Goal: Task Accomplishment & Management: Use online tool/utility

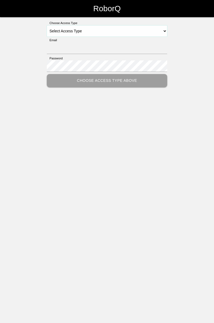
click at [166, 33] on select "Select Access Type Admin Customer Supervisor Worker" at bounding box center [107, 30] width 120 height 11
click at [162, 27] on select "Select Access Type Admin Customer Supervisor Worker" at bounding box center [107, 30] width 120 height 11
click at [167, 31] on select "Select Access Type Admin Customer Supervisor Worker" at bounding box center [107, 30] width 120 height 11
select select "Worker"
click at [47, 25] on select "Select Access Type Admin Customer Supervisor Worker" at bounding box center [107, 30] width 120 height 11
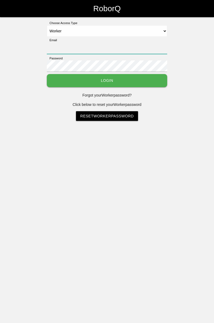
click at [124, 43] on input "Email" at bounding box center [107, 47] width 120 height 11
type input "[PERSON_NAME][EMAIL_ADDRESS][DOMAIN_NAME]"
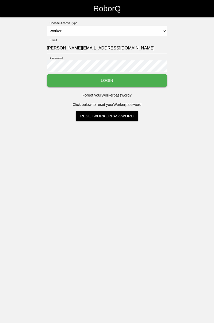
click at [47, 74] on button "Login" at bounding box center [107, 80] width 120 height 13
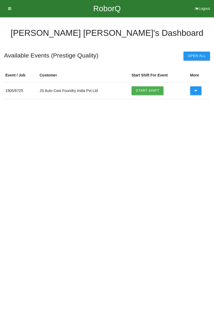
click at [151, 90] on link "Start Shift" at bounding box center [147, 90] width 32 height 9
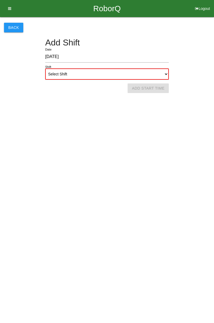
click at [161, 73] on select "Select Shift 1st Shift 2nd Shift 3rd Shift 4th Shift" at bounding box center [106, 73] width 123 height 11
select select "1"
click at [45, 68] on select "Select Shift 1st Shift 2nd Shift 3rd Shift 4th Shift" at bounding box center [106, 73] width 123 height 11
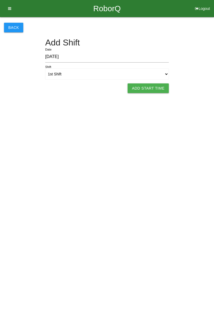
click at [154, 88] on button "Add Start Time" at bounding box center [147, 88] width 41 height 10
select select "7"
select select "49"
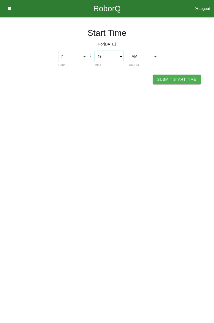
click at [122, 54] on select "00 01 02 03 04 05 06 07 08 09 10 11 12 13 14 15 16 17 18 19 20 21 22 23 24 25 2…" at bounding box center [109, 56] width 29 height 11
select select "7"
select select "0"
click at [95, 51] on select "00 01 02 03 04 05 06 07 08 09 10 11 12 13 14 15 16 17 18 19 20 21 22 23 24 25 2…" at bounding box center [109, 56] width 29 height 11
click at [182, 80] on button "Submit Start Time" at bounding box center [177, 80] width 48 height 10
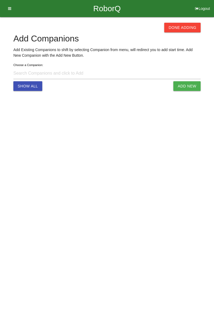
click at [181, 26] on button "Done Adding" at bounding box center [182, 28] width 36 height 10
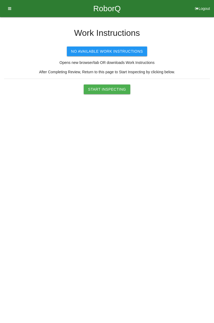
click at [115, 88] on button "Start Inspecting" at bounding box center [107, 89] width 46 height 10
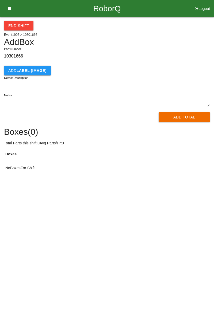
type input "10301666"
click at [195, 116] on button "Add Total" at bounding box center [184, 117] width 52 height 10
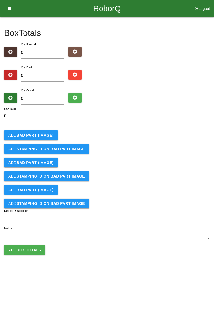
click at [44, 133] on b "BAD PART (IMAGE)" at bounding box center [35, 135] width 37 height 4
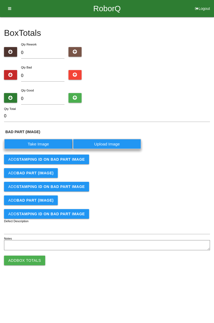
click at [45, 141] on label "Take Image" at bounding box center [38, 144] width 69 height 10
click at [0, 0] on \(IMAGE\) "Take Image" at bounding box center [0, 0] width 0 height 0
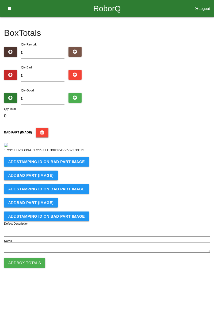
scroll to position [30, 0]
click at [72, 164] on b "STAMPING ID on BAD PART Image" at bounding box center [51, 161] width 68 height 4
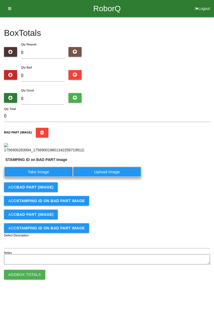
click at [54, 177] on label "Take Image" at bounding box center [38, 171] width 69 height 10
click at [0, 0] on PART "Take Image" at bounding box center [0, 0] width 0 height 0
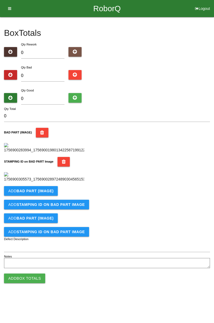
scroll to position [117, 0]
click at [51, 193] on b "BAD PART (IMAGE)" at bounding box center [35, 191] width 37 height 4
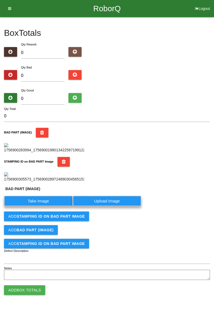
click at [41, 206] on label "Take Image" at bounding box center [38, 200] width 69 height 10
click at [0, 0] on \(IMAGE\) "Take Image" at bounding box center [0, 0] width 0 height 0
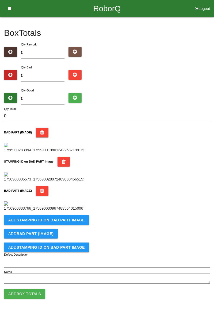
scroll to position [205, 0]
click at [71, 222] on b "STAMPING ID on BAD PART Image" at bounding box center [51, 220] width 68 height 4
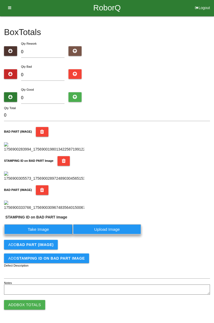
click at [55, 234] on label "Take Image" at bounding box center [38, 229] width 69 height 10
click at [0, 0] on PART "Take Image" at bounding box center [0, 0] width 0 height 0
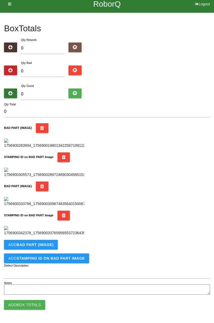
scroll to position [293, 0]
click at [55, 245] on button "Add BAD PART (IMAGE)" at bounding box center [31, 245] width 54 height 10
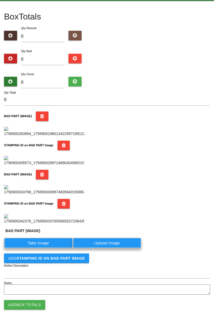
click at [49, 248] on label "Take Image" at bounding box center [38, 242] width 69 height 10
click at [0, 0] on \(IMAGE\) "Take Image" at bounding box center [0, 0] width 0 height 0
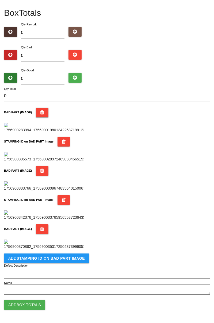
scroll to position [380, 0]
click at [69, 261] on button "Add STAMPING ID on BAD PART Image" at bounding box center [46, 258] width 85 height 10
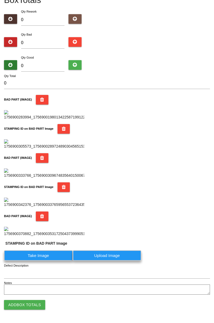
click at [49, 260] on label "Take Image" at bounding box center [38, 255] width 69 height 10
click at [0, 0] on PART "Take Image" at bounding box center [0, 0] width 0 height 0
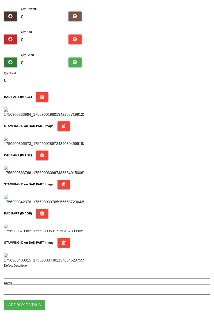
scroll to position [0, 0]
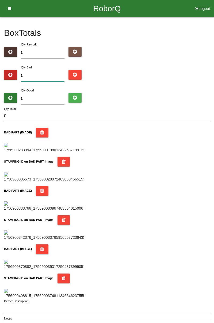
click at [38, 71] on input "0" at bounding box center [43, 75] width 44 height 11
type input "6"
type input "0"
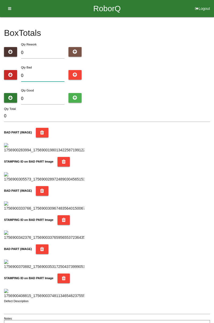
type input "9"
click at [46, 99] on input "0" at bounding box center [43, 98] width 44 height 11
type input "7"
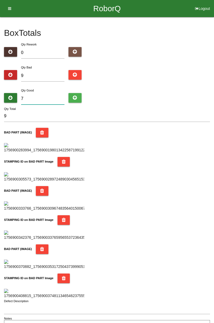
type input "16"
type input "75"
type input "84"
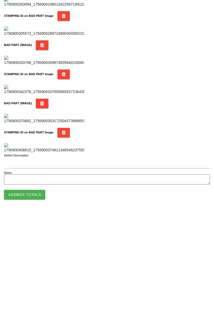
scroll to position [468, 0]
type input "75"
click at [25, 308] on button "Add Box Totals" at bounding box center [24, 305] width 41 height 10
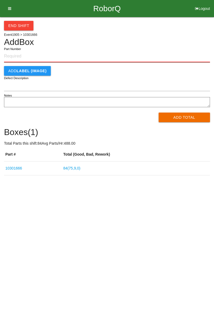
paste input "10301666"
type input "10301666"
click at [191, 118] on button "Add Total" at bounding box center [184, 117] width 52 height 10
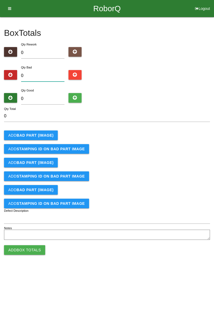
click at [51, 73] on input "0" at bounding box center [43, 75] width 44 height 11
type input "1"
type input "11"
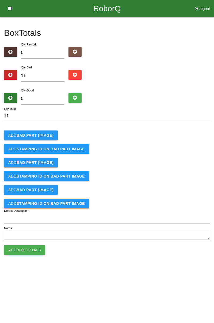
click at [42, 133] on b "BAD PART (IMAGE)" at bounding box center [35, 135] width 37 height 4
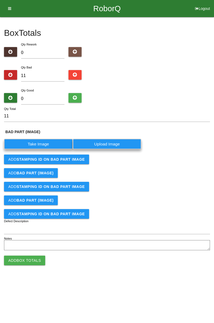
click at [42, 143] on label "Take Image" at bounding box center [38, 144] width 69 height 10
click at [0, 0] on \(IMAGE\) "Take Image" at bounding box center [0, 0] width 0 height 0
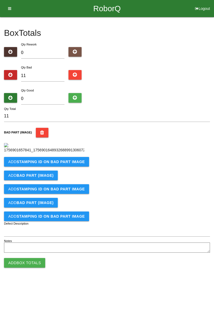
click at [47, 164] on b "STAMPING ID on BAD PART Image" at bounding box center [51, 161] width 68 height 4
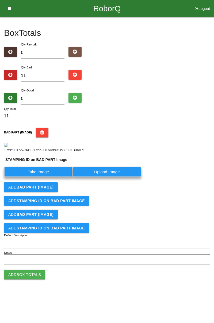
click at [37, 177] on label "Take Image" at bounding box center [38, 171] width 69 height 10
click at [0, 0] on PART "Take Image" at bounding box center [0, 0] width 0 height 0
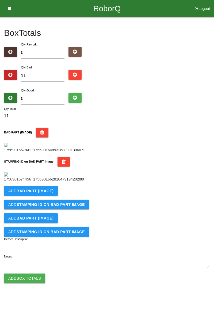
scroll to position [117, 0]
click at [49, 193] on b "BAD PART (IMAGE)" at bounding box center [35, 191] width 37 height 4
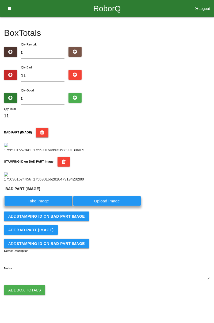
click at [44, 206] on label "Take Image" at bounding box center [38, 200] width 69 height 10
click at [0, 0] on \(IMAGE\) "Take Image" at bounding box center [0, 0] width 0 height 0
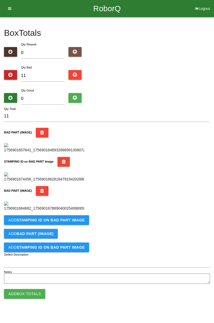
scroll to position [205, 0]
click at [59, 225] on button "Add STAMPING ID on BAD PART Image" at bounding box center [46, 220] width 85 height 10
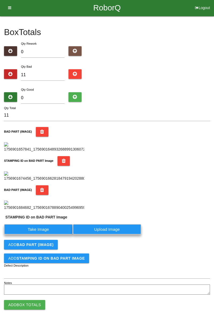
click at [47, 234] on label "Take Image" at bounding box center [38, 229] width 69 height 10
click at [0, 0] on PART "Take Image" at bounding box center [0, 0] width 0 height 0
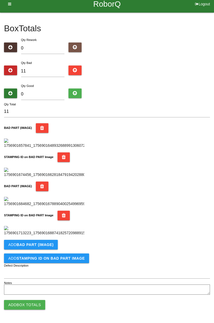
scroll to position [293, 0]
click at [49, 243] on b "BAD PART (IMAGE)" at bounding box center [35, 244] width 37 height 4
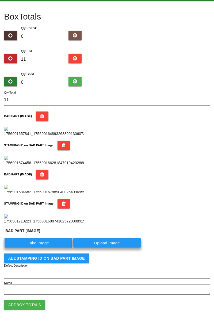
click at [46, 248] on label "Take Image" at bounding box center [38, 242] width 69 height 10
click at [0, 0] on \(IMAGE\) "Take Image" at bounding box center [0, 0] width 0 height 0
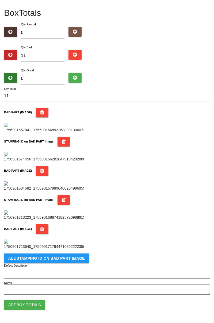
scroll to position [380, 0]
click at [63, 256] on b "STAMPING ID on BAD PART Image" at bounding box center [51, 258] width 68 height 4
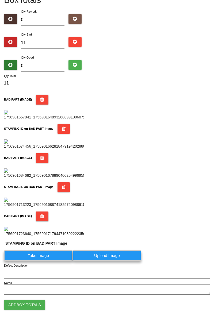
click at [51, 260] on label "Take Image" at bounding box center [38, 255] width 69 height 10
click at [0, 0] on PART "Take Image" at bounding box center [0, 0] width 0 height 0
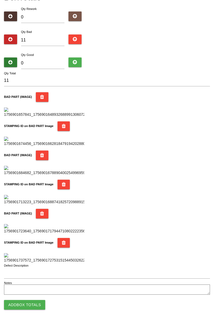
scroll to position [0, 0]
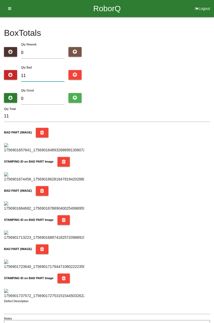
click at [45, 74] on input "11" at bounding box center [43, 75] width 44 height 11
type input "1"
type input "15"
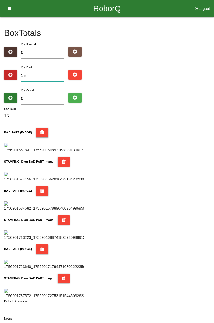
click at [50, 74] on input "15" at bounding box center [43, 75] width 44 height 11
type input "1"
type input "17"
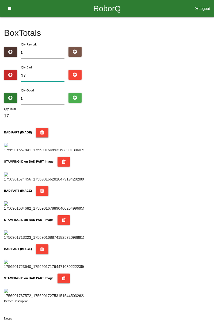
type input "17"
click at [38, 96] on input "0" at bounding box center [43, 98] width 44 height 11
type input "6"
type input "23"
type input "67"
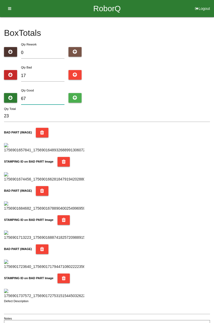
type input "84"
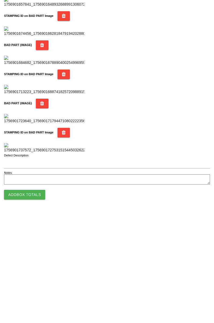
type input "67"
click at [22, 306] on button "Add Box Totals" at bounding box center [24, 305] width 41 height 10
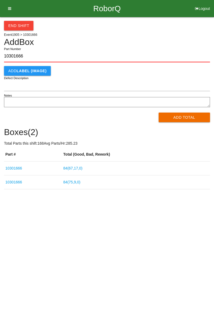
type input "10301666"
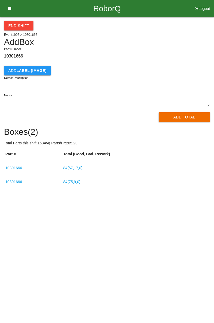
click at [194, 115] on button "Add Total" at bounding box center [184, 117] width 52 height 10
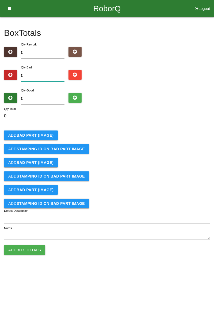
click at [49, 74] on input "0" at bounding box center [43, 75] width 44 height 11
type input "7"
click at [36, 135] on b "BAD PART (IMAGE)" at bounding box center [35, 135] width 37 height 4
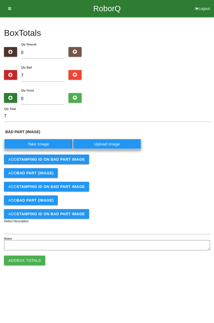
click at [41, 147] on label "Take Image" at bounding box center [38, 144] width 69 height 10
click at [0, 0] on \(IMAGE\) "Take Image" at bounding box center [0, 0] width 0 height 0
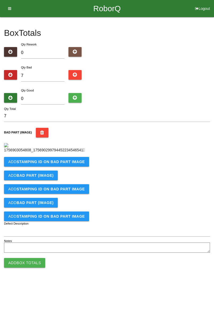
click at [31, 166] on button "Add STAMPING ID on BAD PART Image" at bounding box center [46, 162] width 85 height 10
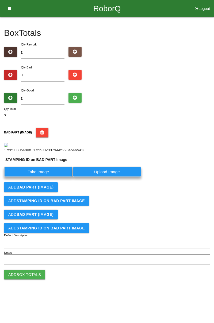
click at [30, 177] on label "Take Image" at bounding box center [38, 171] width 69 height 10
click at [0, 0] on PART "Take Image" at bounding box center [0, 0] width 0 height 0
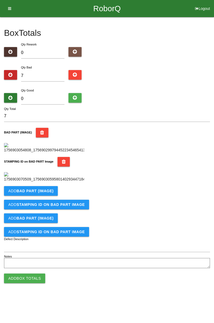
scroll to position [117, 0]
click at [31, 193] on b "BAD PART (IMAGE)" at bounding box center [35, 191] width 37 height 4
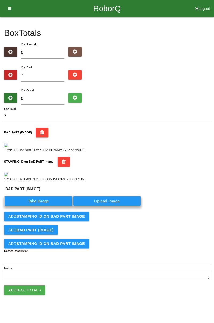
click at [30, 206] on label "Take Image" at bounding box center [38, 200] width 69 height 10
click at [0, 0] on \(IMAGE\) "Take Image" at bounding box center [0, 0] width 0 height 0
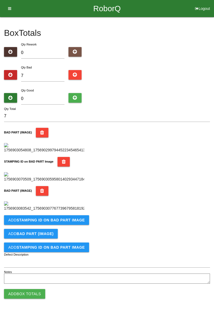
scroll to position [205, 0]
click at [29, 225] on button "Add STAMPING ID on BAD PART Image" at bounding box center [46, 220] width 85 height 10
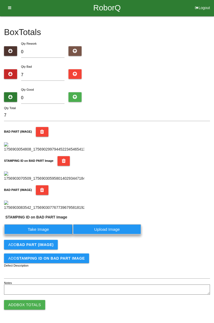
click at [28, 234] on label "Take Image" at bounding box center [38, 229] width 69 height 10
click at [0, 0] on PART "Take Image" at bounding box center [0, 0] width 0 height 0
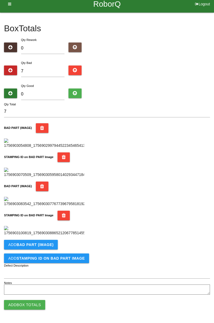
scroll to position [293, 0]
click at [27, 248] on button "Add BAD PART (IMAGE)" at bounding box center [31, 245] width 54 height 10
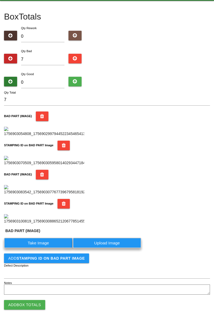
click at [26, 248] on label "Take Image" at bounding box center [38, 242] width 69 height 10
click at [0, 0] on \(IMAGE\) "Take Image" at bounding box center [0, 0] width 0 height 0
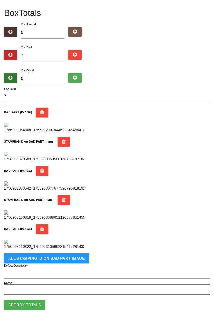
scroll to position [380, 0]
click at [51, 262] on button "Add STAMPING ID on BAD PART Image" at bounding box center [46, 258] width 85 height 10
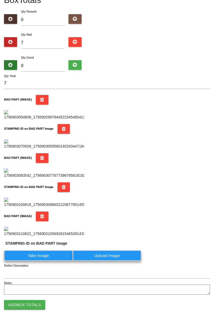
click at [29, 260] on label "Take Image" at bounding box center [38, 255] width 69 height 10
click at [0, 0] on PART "Take Image" at bounding box center [0, 0] width 0 height 0
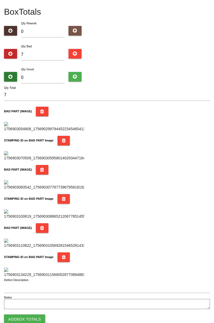
scroll to position [0, 0]
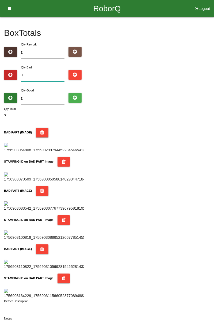
click at [46, 76] on input "7" at bounding box center [43, 75] width 44 height 11
type input "0"
type input "1"
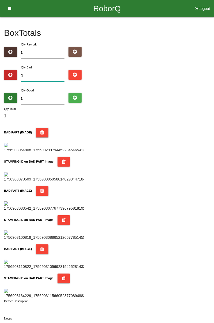
type input "10"
type input "1"
type input "12"
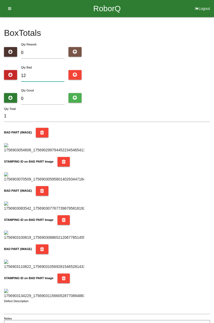
type input "12"
click at [41, 99] on input "0" at bounding box center [43, 98] width 44 height 11
type input "7"
type input "19"
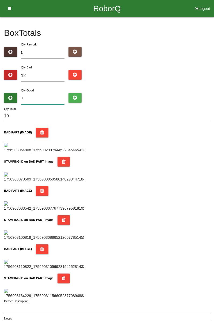
type input "72"
type input "84"
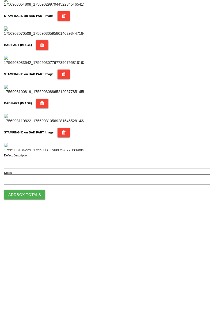
type input "72"
click at [37, 303] on button "Add Box Totals" at bounding box center [24, 305] width 41 height 10
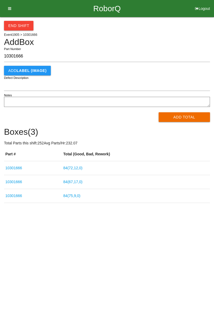
type input "10301666"
click at [185, 119] on button "Add Total" at bounding box center [184, 117] width 52 height 10
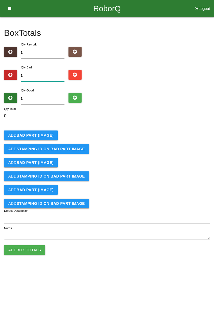
click at [46, 76] on input "0" at bounding box center [43, 75] width 44 height 11
type input "4"
click at [40, 135] on b "BAD PART (IMAGE)" at bounding box center [35, 135] width 37 height 4
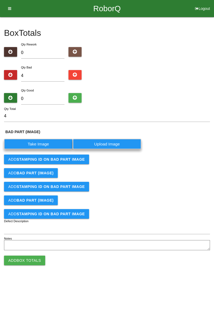
click at [40, 139] on label "Take Image" at bounding box center [38, 144] width 69 height 10
click at [0, 0] on \(IMAGE\) "Take Image" at bounding box center [0, 0] width 0 height 0
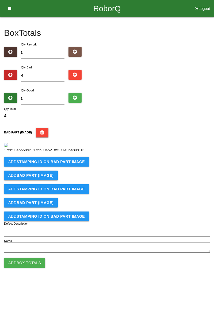
click at [62, 164] on b "STAMPING ID on BAD PART Image" at bounding box center [51, 161] width 68 height 4
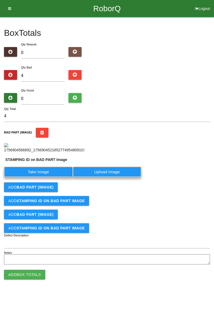
click at [44, 177] on label "Take Image" at bounding box center [38, 171] width 69 height 10
click at [0, 0] on PART "Take Image" at bounding box center [0, 0] width 0 height 0
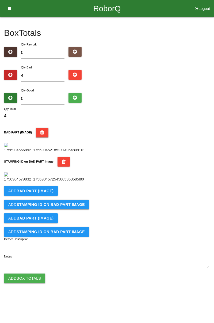
scroll to position [117, 0]
click at [49, 195] on button "Add BAD PART (IMAGE)" at bounding box center [31, 191] width 54 height 10
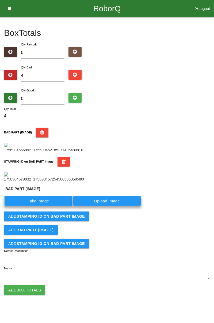
click at [44, 206] on label "Take Image" at bounding box center [38, 200] width 69 height 10
click at [0, 0] on \(IMAGE\) "Take Image" at bounding box center [0, 0] width 0 height 0
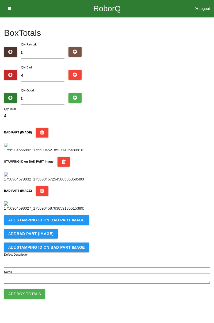
scroll to position [205, 0]
click at [77, 222] on b "STAMPING ID on BAD PART Image" at bounding box center [51, 220] width 68 height 4
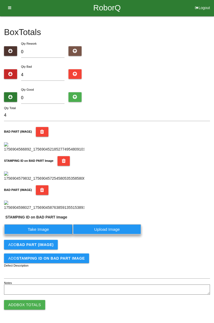
click at [60, 234] on label "Take Image" at bounding box center [38, 229] width 69 height 10
click at [0, 0] on PART "Take Image" at bounding box center [0, 0] width 0 height 0
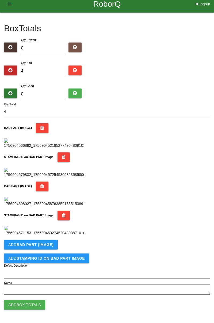
scroll to position [293, 0]
click at [43, 245] on b "BAD PART (IMAGE)" at bounding box center [35, 244] width 37 height 4
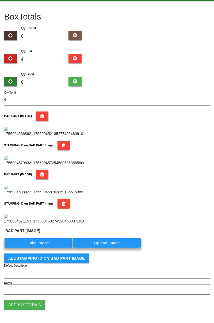
click at [44, 248] on label "Take Image" at bounding box center [38, 242] width 69 height 10
click at [0, 0] on \(IMAGE\) "Take Image" at bounding box center [0, 0] width 0 height 0
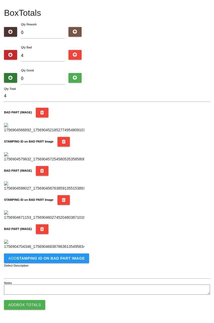
scroll to position [380, 0]
click at [57, 260] on button "Add STAMPING ID on BAD PART Image" at bounding box center [46, 258] width 85 height 10
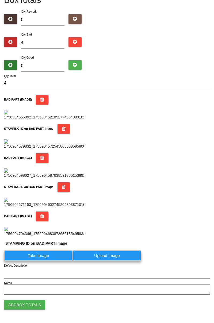
click at [49, 260] on label "Take Image" at bounding box center [38, 255] width 69 height 10
click at [0, 0] on PART "Take Image" at bounding box center [0, 0] width 0 height 0
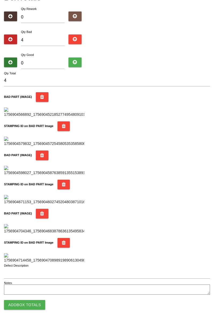
scroll to position [0, 0]
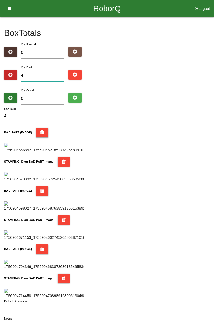
click at [45, 74] on input "4" at bounding box center [43, 75] width 44 height 11
type input "0"
type input "3"
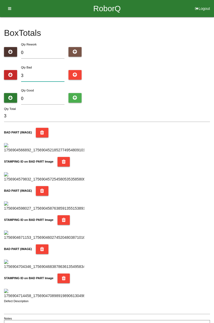
type input "0"
type input "4"
type input "0"
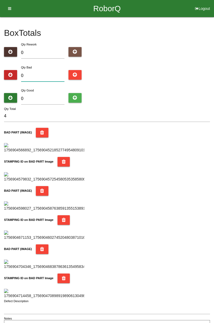
type input "0"
type input "6"
type input "0"
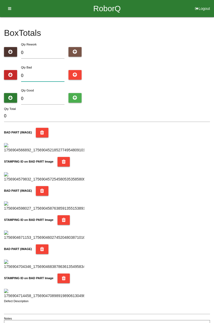
type input "1"
type input "10"
type input "1"
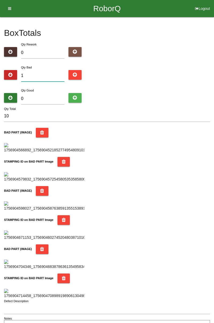
type input "1"
type input "13"
click at [44, 97] on input "0" at bounding box center [43, 98] width 44 height 11
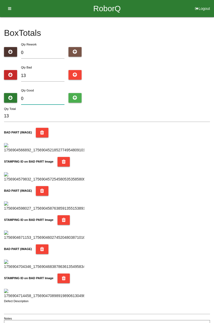
type input "7"
type input "20"
type input "72"
type input "85"
type input "7"
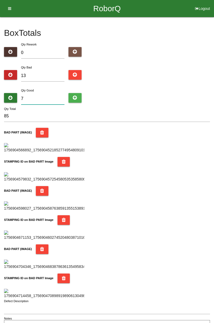
type input "20"
type input "71"
type input "84"
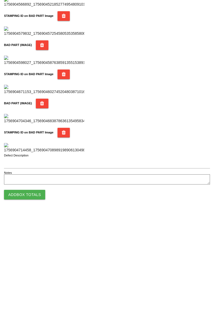
scroll to position [468, 0]
type input "71"
click at [37, 302] on button "Add Box Totals" at bounding box center [24, 305] width 41 height 10
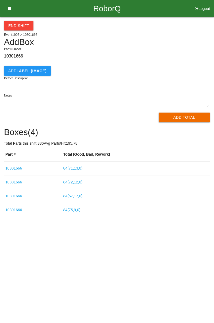
type input "10301666"
click at [186, 116] on button "Add Total" at bounding box center [184, 117] width 52 height 10
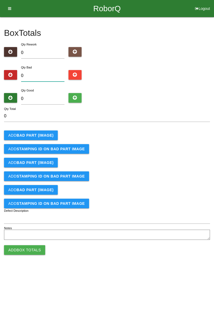
click at [45, 71] on input "0" at bounding box center [43, 75] width 44 height 11
type input "2"
click at [38, 135] on b "BAD PART (IMAGE)" at bounding box center [35, 135] width 37 height 4
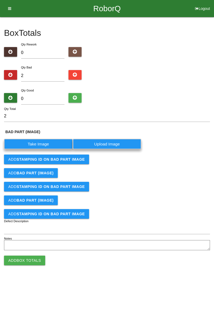
click at [42, 142] on label "Take Image" at bounding box center [38, 144] width 69 height 10
click at [0, 0] on \(IMAGE\) "Take Image" at bounding box center [0, 0] width 0 height 0
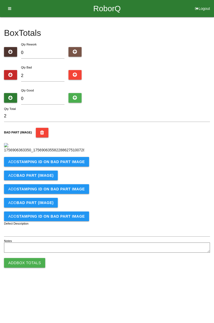
scroll to position [30, 0]
click at [74, 164] on b "STAMPING ID on BAD PART Image" at bounding box center [51, 161] width 68 height 4
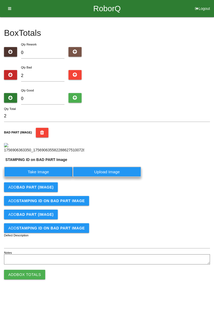
click at [50, 177] on label "Take Image" at bounding box center [38, 171] width 69 height 10
click at [0, 0] on PART "Take Image" at bounding box center [0, 0] width 0 height 0
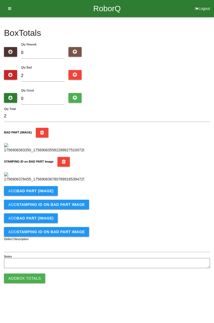
scroll to position [117, 0]
click at [44, 193] on b "BAD PART (IMAGE)" at bounding box center [35, 191] width 37 height 4
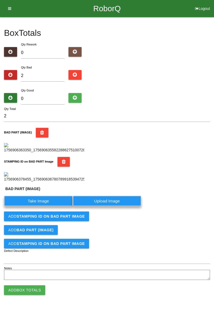
click at [48, 206] on label "Take Image" at bounding box center [38, 200] width 69 height 10
click at [0, 0] on \(IMAGE\) "Take Image" at bounding box center [0, 0] width 0 height 0
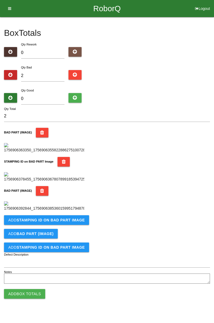
scroll to position [205, 0]
click at [59, 222] on b "STAMPING ID on BAD PART Image" at bounding box center [51, 220] width 68 height 4
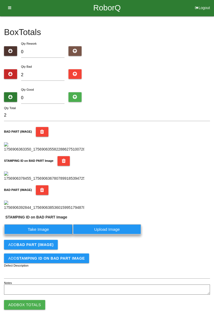
click at [45, 234] on label "Take Image" at bounding box center [38, 229] width 69 height 10
click at [0, 0] on PART "Take Image" at bounding box center [0, 0] width 0 height 0
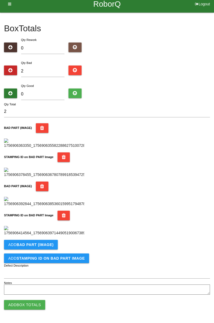
scroll to position [0, 0]
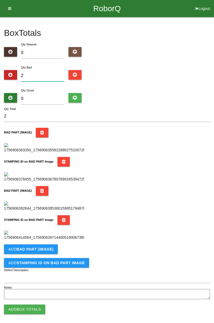
click at [48, 73] on input "2" at bounding box center [43, 75] width 44 height 11
